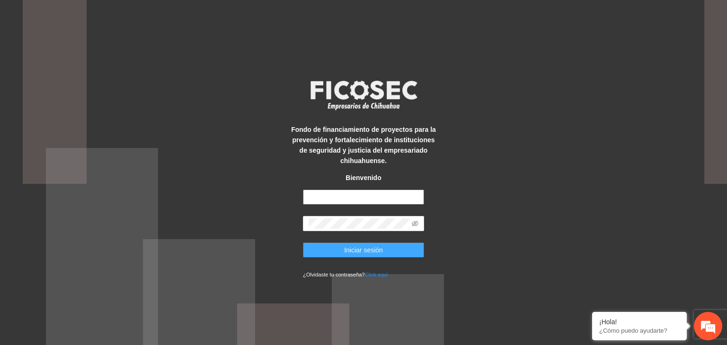
type input "**********"
click at [366, 245] on span "Iniciar sesión" at bounding box center [363, 250] width 39 height 10
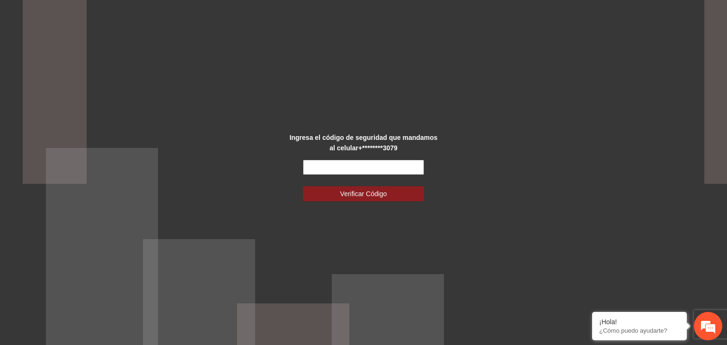
click at [353, 170] on input "text" at bounding box center [363, 167] width 121 height 15
type input "******"
click at [303, 186] on button "Verificar Código" at bounding box center [363, 193] width 121 height 15
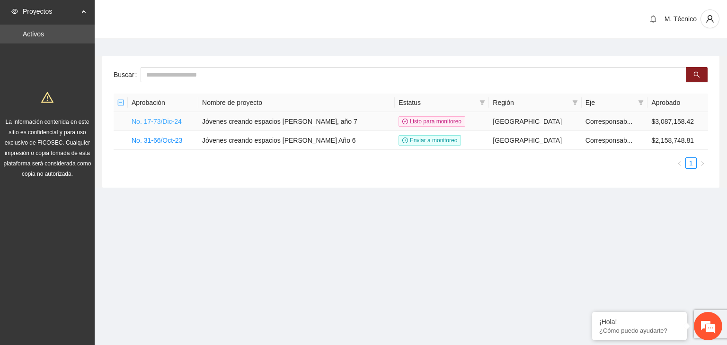
click at [170, 120] on link "No. 17-73/Dic-24" at bounding box center [157, 122] width 50 height 8
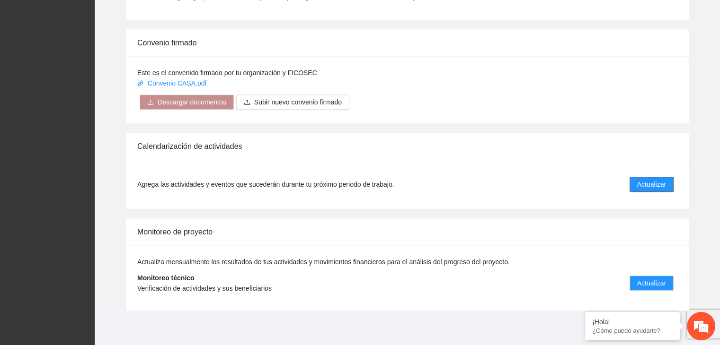
click at [642, 182] on span "Actualizar" at bounding box center [651, 184] width 29 height 10
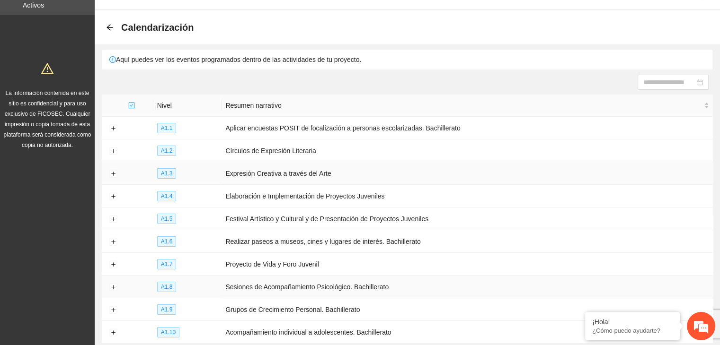
scroll to position [103, 0]
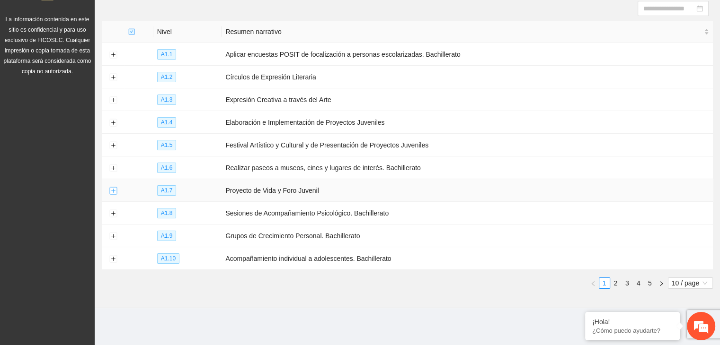
click at [111, 191] on button "Expand row" at bounding box center [113, 191] width 8 height 8
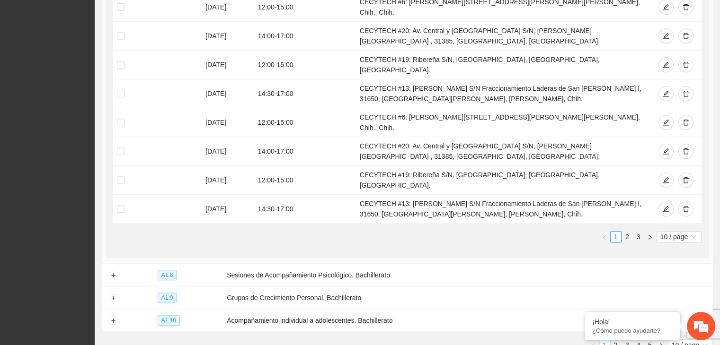
scroll to position [424, 0]
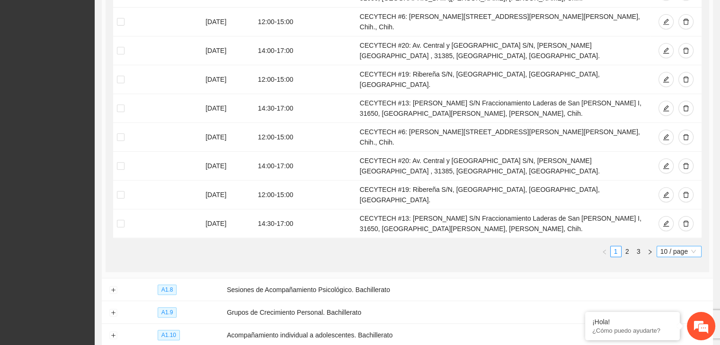
click at [676, 247] on span "10 / page" at bounding box center [678, 252] width 37 height 10
click at [672, 309] on div "100 / page" at bounding box center [679, 314] width 34 height 10
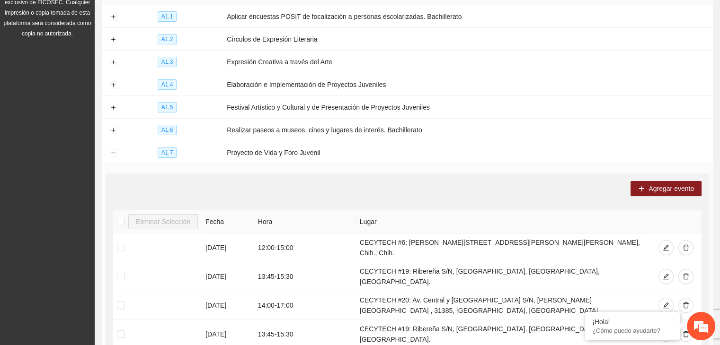
scroll to position [235, 0]
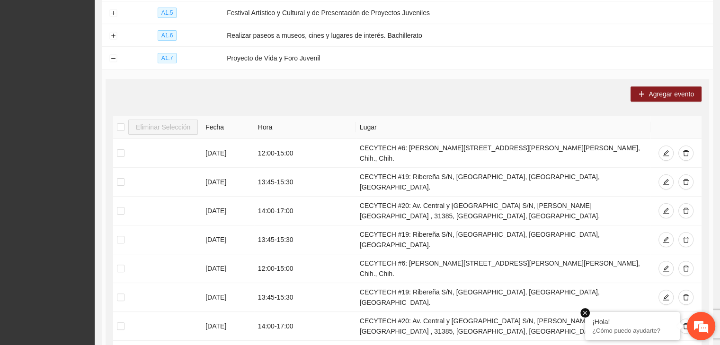
click at [584, 314] on em at bounding box center [584, 313] width 9 height 9
